Goal: Information Seeking & Learning: Learn about a topic

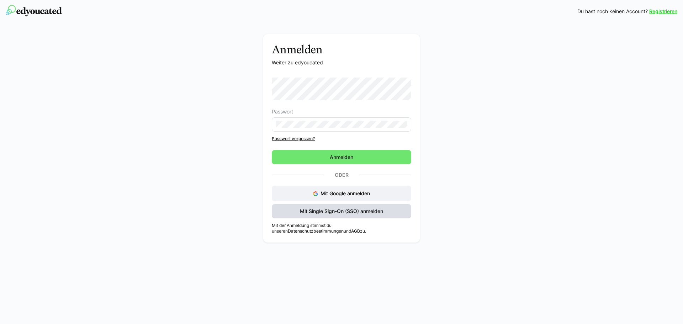
click at [337, 211] on span "Mit Single Sign-On (SSO) anmelden" at bounding box center [341, 211] width 85 height 7
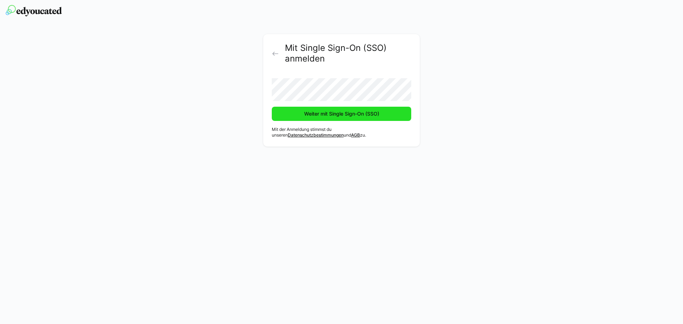
click at [334, 114] on span "Weiter mit Single Sign-On (SSO)" at bounding box center [341, 113] width 77 height 7
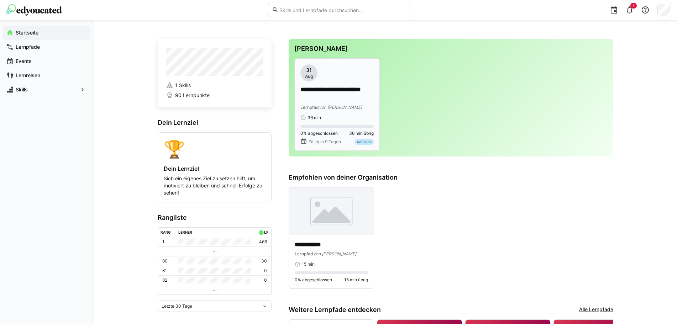
click at [342, 68] on app-date-bubble "31 Aug" at bounding box center [336, 72] width 73 height 17
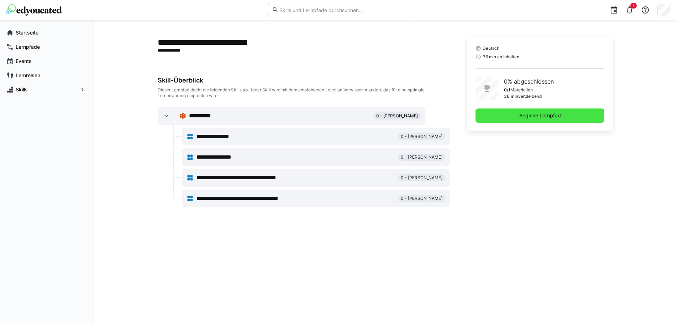
click at [534, 115] on span "Beginne Lernpfad" at bounding box center [540, 115] width 44 height 7
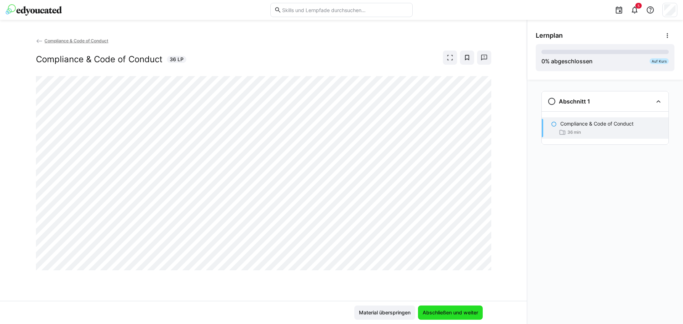
click at [449, 312] on span "Abschließen und weiter" at bounding box center [451, 312] width 58 height 7
click at [457, 312] on span "Abschließen und weiter" at bounding box center [451, 312] width 58 height 7
click at [450, 313] on span "Abschließen und weiter" at bounding box center [451, 312] width 58 height 7
click at [455, 54] on span at bounding box center [450, 58] width 14 height 14
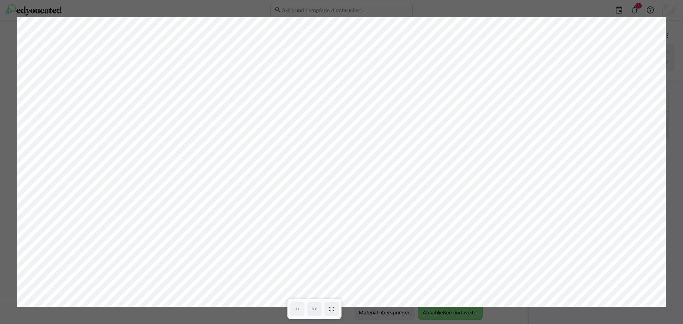
click at [667, 31] on div at bounding box center [341, 162] width 683 height 324
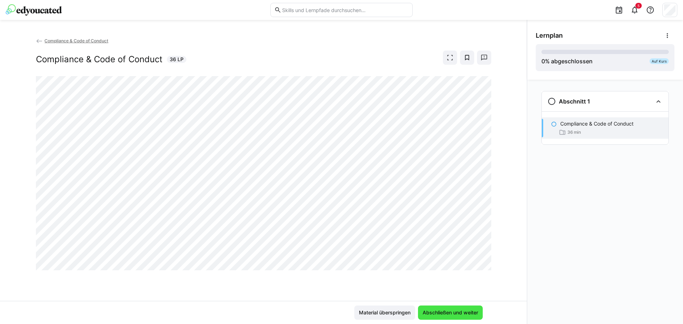
click at [448, 311] on span "Abschließen und weiter" at bounding box center [451, 312] width 58 height 7
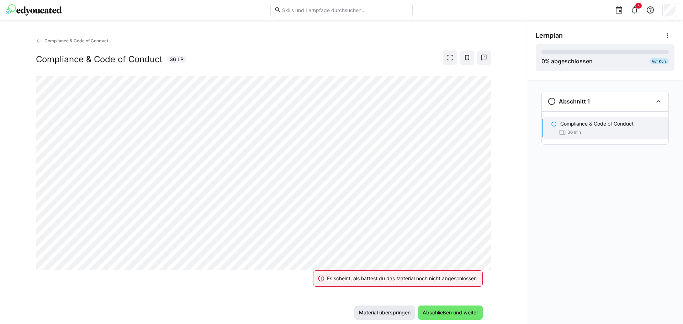
click at [378, 309] on span "Material überspringen" at bounding box center [384, 313] width 61 height 14
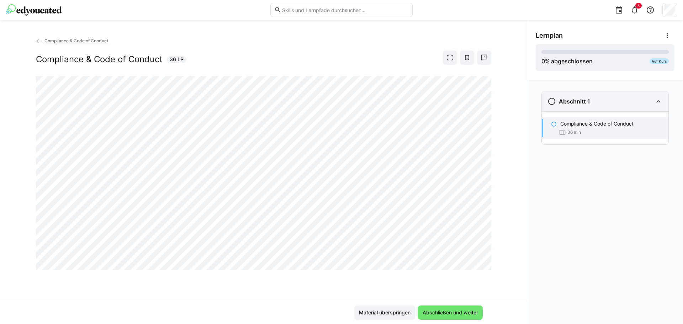
click at [624, 101] on div "Abschnitt 1" at bounding box center [600, 101] width 105 height 9
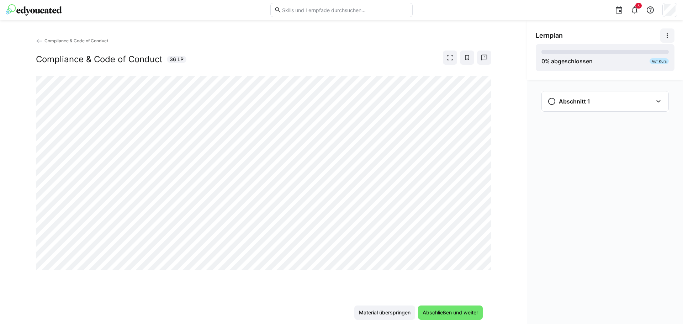
click at [670, 33] on eds-icon at bounding box center [667, 35] width 7 height 7
click at [661, 52] on div "Details ansehen" at bounding box center [650, 54] width 37 height 7
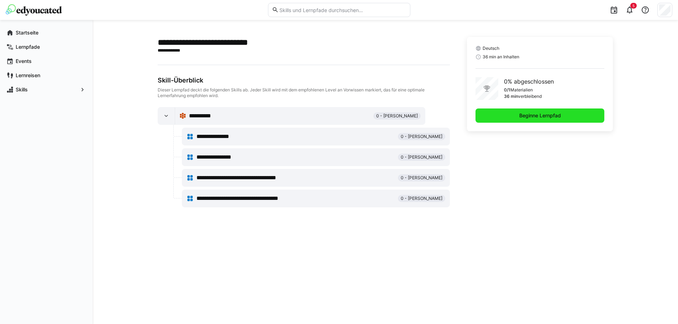
click at [517, 110] on span "Beginne Lernpfad" at bounding box center [539, 116] width 129 height 14
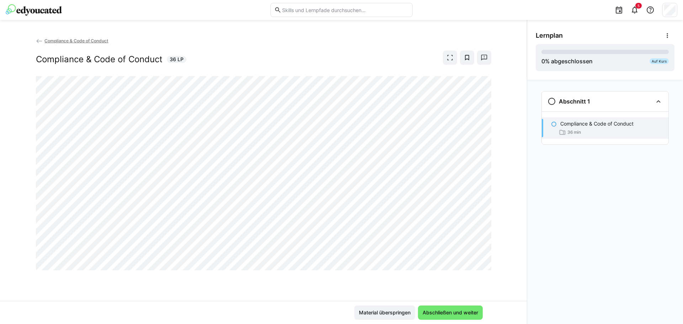
click at [62, 42] on span "Compliance & Code of Conduct" at bounding box center [76, 40] width 64 height 5
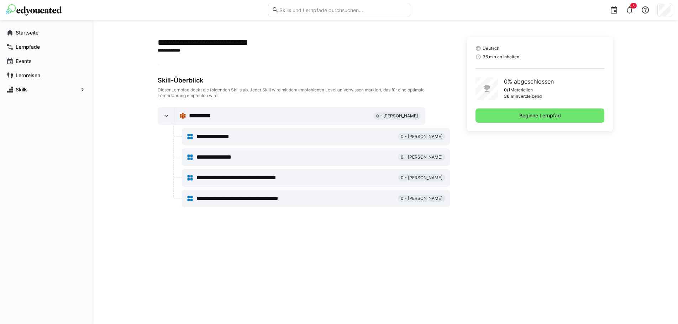
click at [366, 135] on div "**********" at bounding box center [295, 136] width 199 height 9
click at [204, 133] on span "**********" at bounding box center [219, 136] width 46 height 9
click at [161, 122] on div at bounding box center [166, 115] width 17 height 17
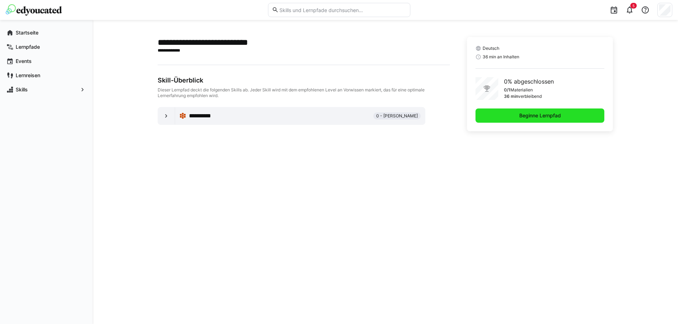
click at [523, 115] on span "Beginne Lernpfad" at bounding box center [540, 115] width 44 height 7
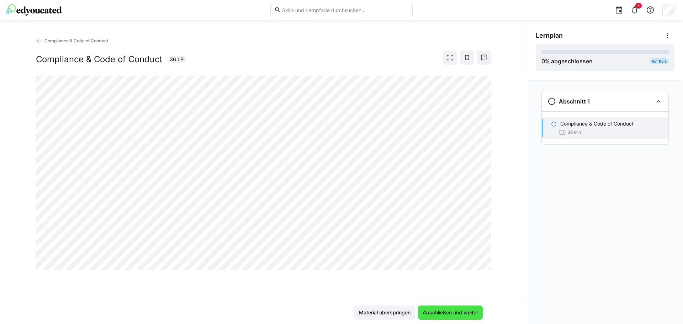
click at [459, 316] on span "Abschließen und weiter" at bounding box center [451, 312] width 58 height 7
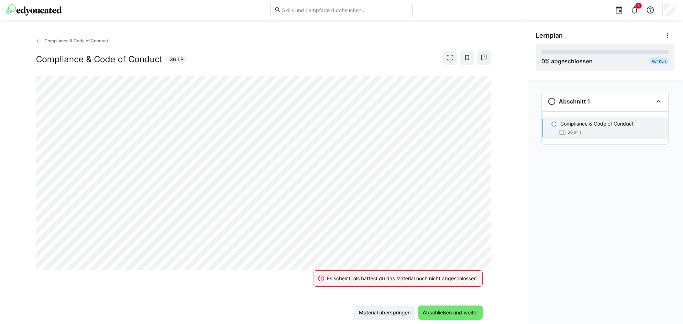
click at [485, 268] on div "Es scheint, als hättest du das Material noch nicht abgeschlossen" at bounding box center [398, 278] width 187 height 31
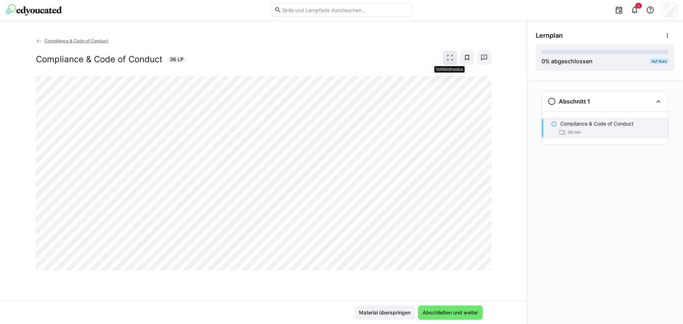
click at [452, 54] on eds-icon at bounding box center [450, 57] width 7 height 7
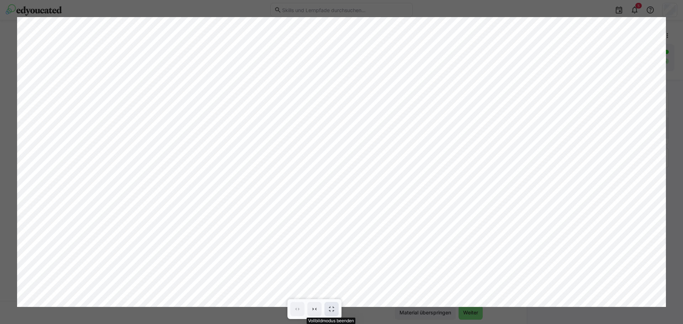
click at [326, 308] on span at bounding box center [332, 309] width 14 height 14
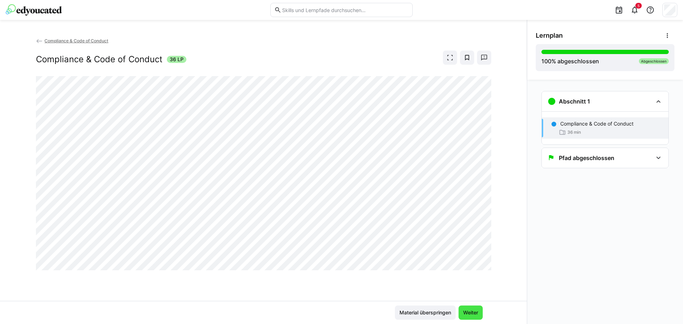
click at [476, 319] on span "Weiter" at bounding box center [471, 313] width 24 height 14
click at [475, 310] on span "Weiter" at bounding box center [470, 312] width 17 height 7
click at [478, 318] on span "Weiter" at bounding box center [471, 313] width 24 height 14
click at [57, 39] on span "Compliance & Code of Conduct" at bounding box center [76, 40] width 64 height 5
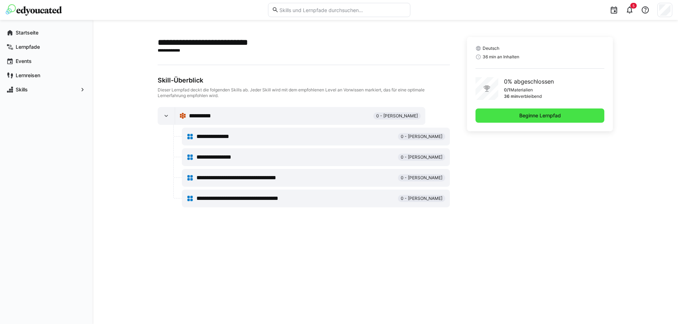
click at [534, 115] on span "Beginne Lernpfad" at bounding box center [540, 115] width 44 height 7
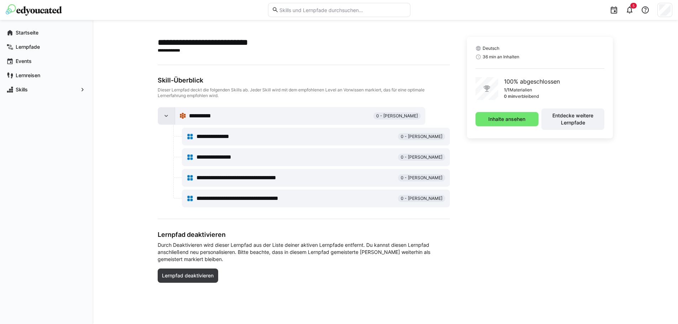
click at [167, 116] on eds-icon at bounding box center [166, 115] width 7 height 7
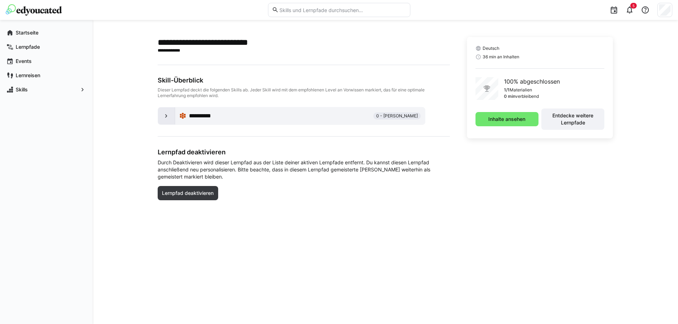
click at [167, 116] on eds-icon at bounding box center [166, 115] width 7 height 7
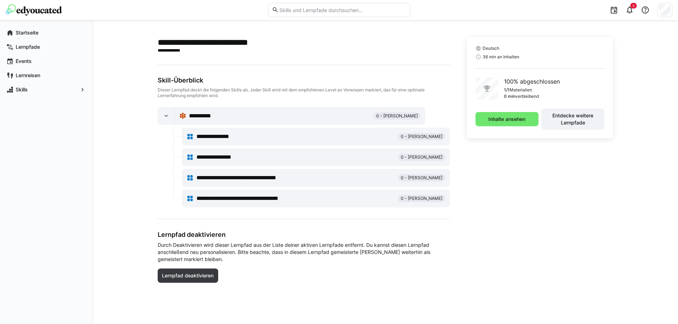
click at [249, 141] on div "**********" at bounding box center [315, 137] width 259 height 14
click at [442, 137] on span "0 - Kein Vorwissen" at bounding box center [421, 136] width 47 height 7
click at [213, 136] on span "**********" at bounding box center [219, 136] width 46 height 9
click at [204, 158] on span "**********" at bounding box center [221, 157] width 51 height 9
click at [171, 122] on div at bounding box center [166, 115] width 17 height 17
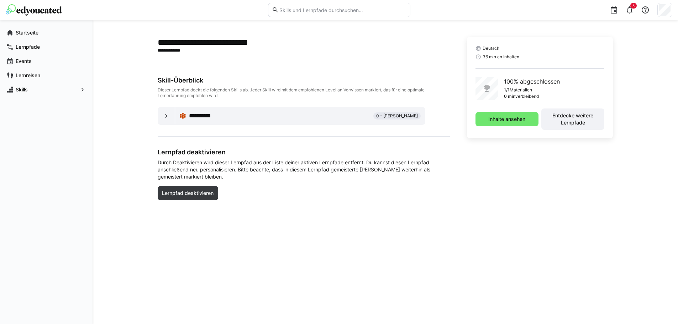
click at [228, 120] on div "**********" at bounding box center [279, 116] width 181 height 9
drag, startPoint x: 185, startPoint y: 111, endPoint x: 177, endPoint y: 114, distance: 8.9
click at [179, 113] on div "**********" at bounding box center [300, 115] width 250 height 17
click at [170, 114] on div at bounding box center [166, 115] width 17 height 17
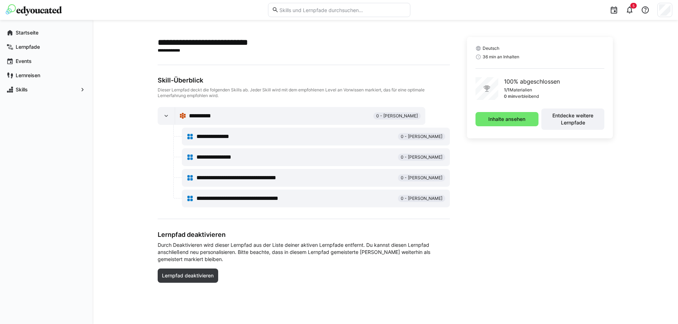
click at [216, 137] on span "**********" at bounding box center [219, 136] width 46 height 9
click at [430, 156] on span "0 - Kein Vorwissen" at bounding box center [422, 157] width 42 height 6
click at [433, 132] on div "**********" at bounding box center [315, 137] width 259 height 14
drag, startPoint x: 432, startPoint y: 137, endPoint x: 427, endPoint y: 159, distance: 21.9
click at [431, 141] on div "**********" at bounding box center [315, 137] width 259 height 14
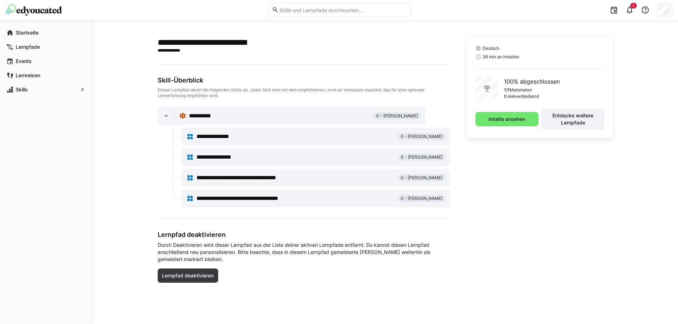
drag, startPoint x: 421, startPoint y: 191, endPoint x: 420, endPoint y: 196, distance: 4.4
click at [0, 0] on app-node-branches-component "**********" at bounding box center [0, 0] width 0 height 0
click at [515, 116] on span "Inhalte ansehen" at bounding box center [506, 119] width 39 height 7
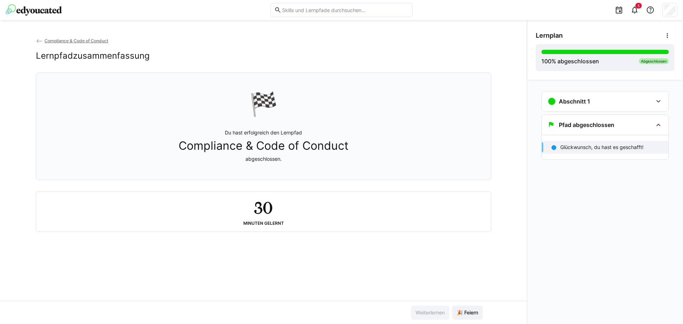
click at [43, 39] on link "Compliance & Code of Conduct" at bounding box center [72, 40] width 73 height 5
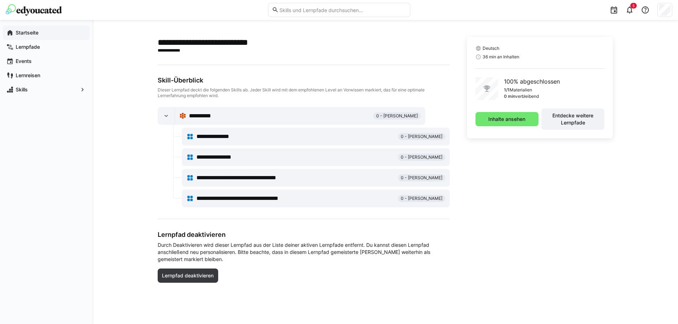
click at [0, 0] on app-navigation-label "Startseite" at bounding box center [0, 0] width 0 height 0
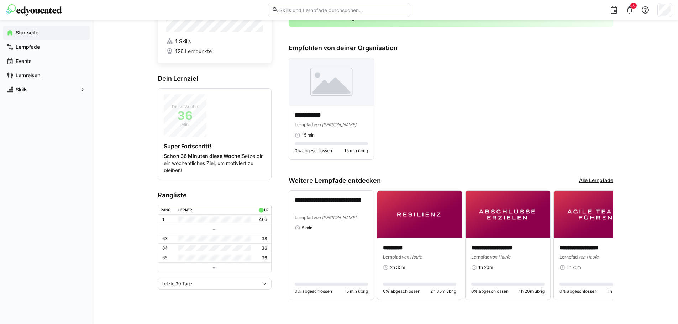
scroll to position [47, 0]
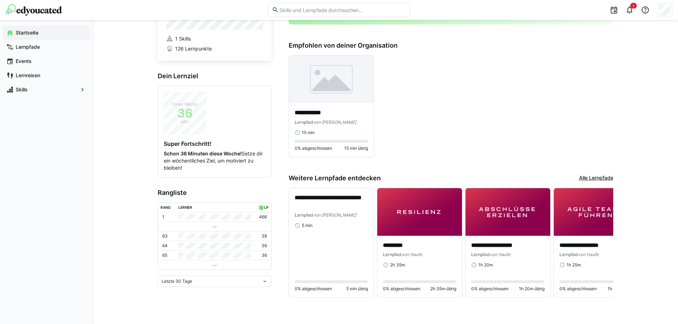
click at [591, 179] on link "Alle Lernpfade" at bounding box center [596, 178] width 34 height 8
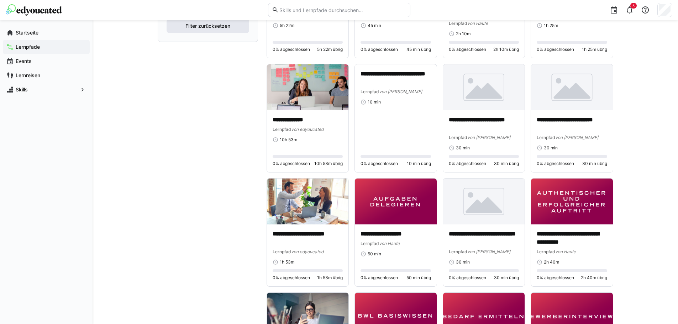
scroll to position [285, 0]
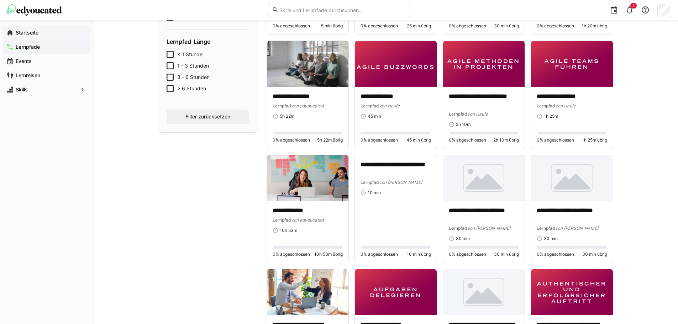
click at [22, 29] on span "Startseite" at bounding box center [51, 32] width 72 height 7
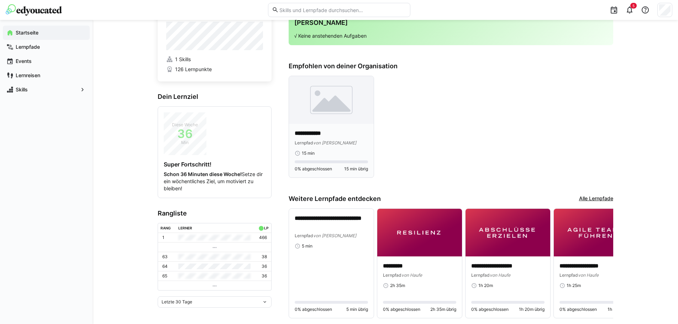
scroll to position [36, 0]
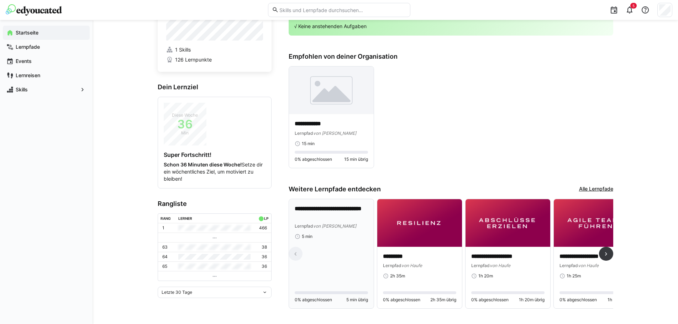
click at [346, 234] on div "5 min" at bounding box center [331, 237] width 73 height 6
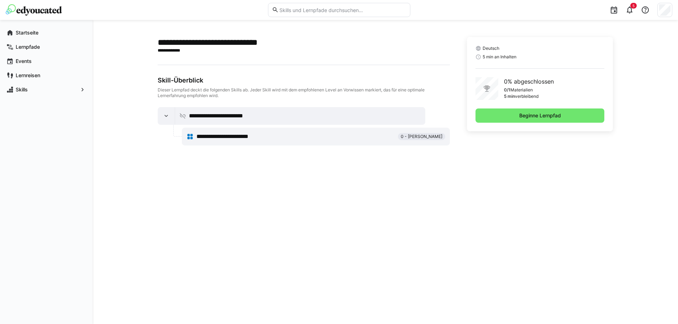
click at [346, 234] on app-learning-path-details-component "**********" at bounding box center [386, 172] width 456 height 270
click at [257, 136] on span "**********" at bounding box center [232, 136] width 73 height 9
click at [39, 37] on div "Startseite" at bounding box center [46, 33] width 87 height 14
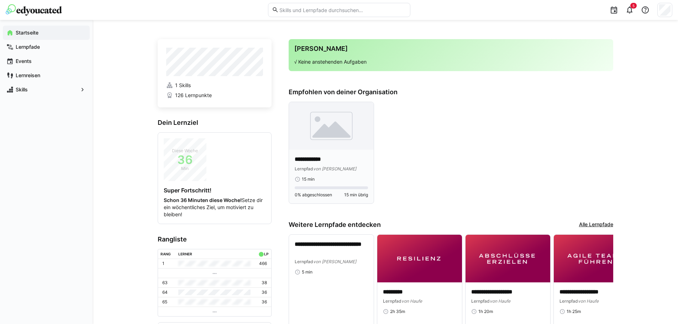
click at [327, 142] on img at bounding box center [331, 126] width 85 height 48
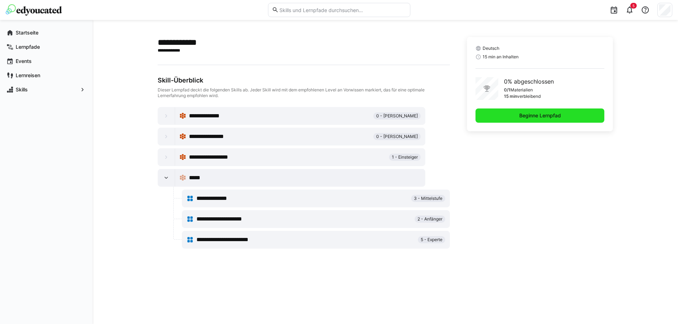
click at [498, 113] on span "Beginne Lernpfad" at bounding box center [539, 116] width 129 height 14
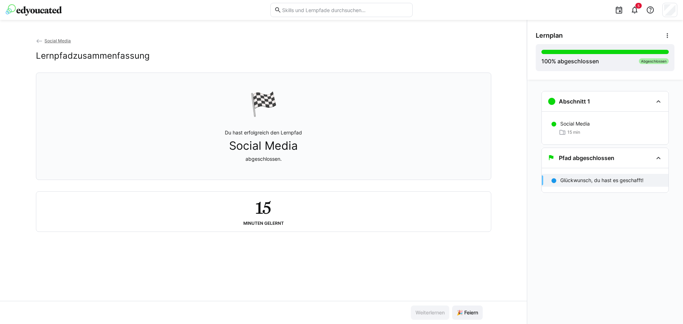
click at [35, 41] on div "Social Media Lernpfadzusammenfassung 🏁 Du hast erfolgreich den Lernpfad Social …" at bounding box center [263, 169] width 527 height 264
click at [42, 40] on eds-icon at bounding box center [39, 41] width 7 height 7
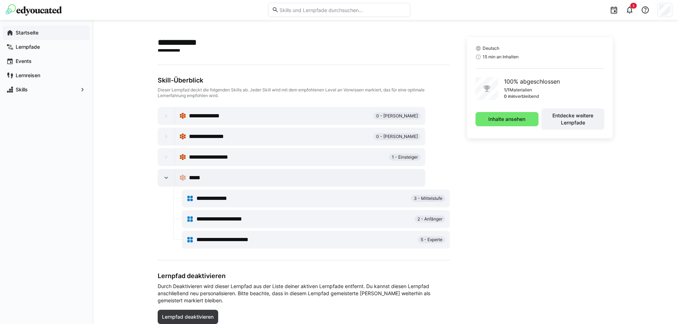
click at [31, 26] on div "Startseite" at bounding box center [46, 33] width 87 height 14
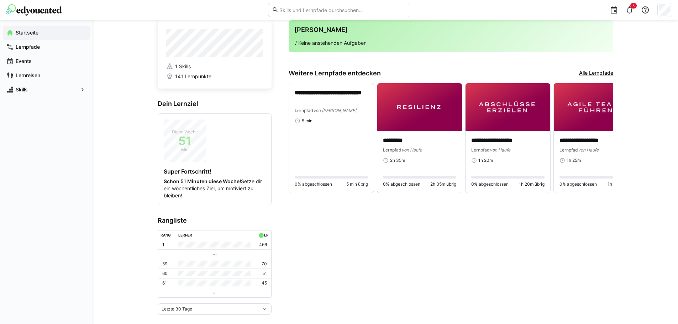
scroll to position [27, 0]
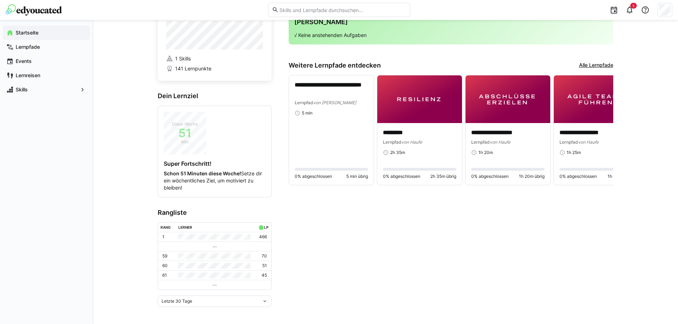
click at [208, 283] on td at bounding box center [214, 285] width 113 height 10
click at [215, 284] on eds-icon at bounding box center [215, 286] width 6 height 6
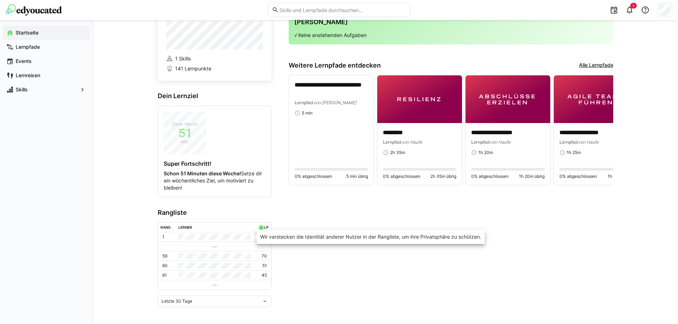
click at [244, 230] on th "Lerner" at bounding box center [215, 228] width 78 height 10
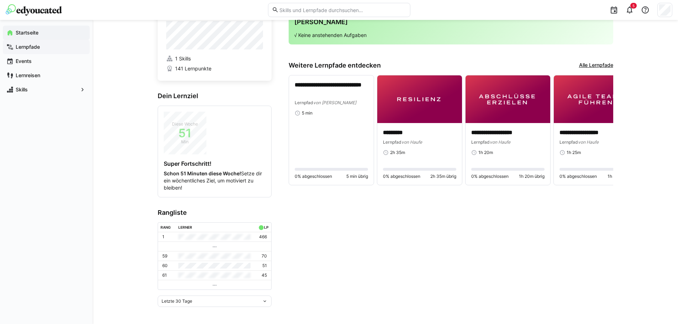
click at [0, 0] on app-navigation-label "Lernpfade" at bounding box center [0, 0] width 0 height 0
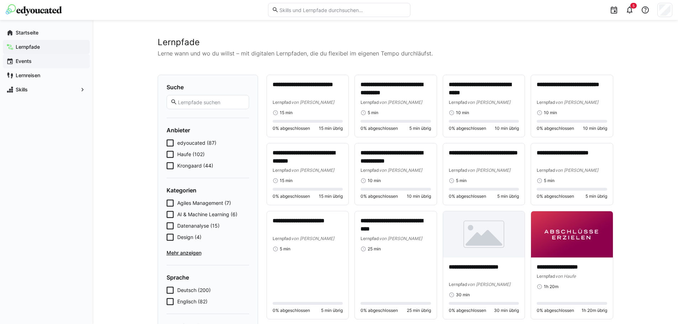
click at [0, 0] on app-navigation-label "Events" at bounding box center [0, 0] width 0 height 0
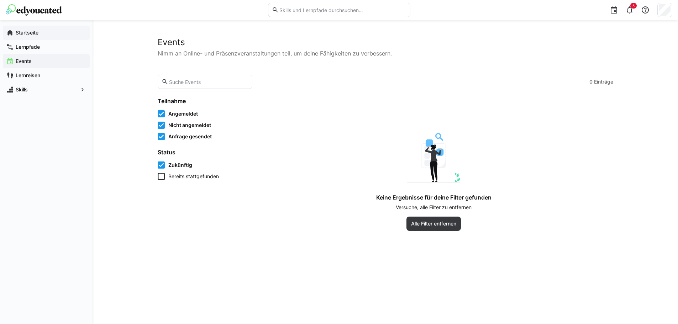
click at [49, 32] on span "Startseite" at bounding box center [51, 32] width 72 height 7
